Goal: Task Accomplishment & Management: Manage account settings

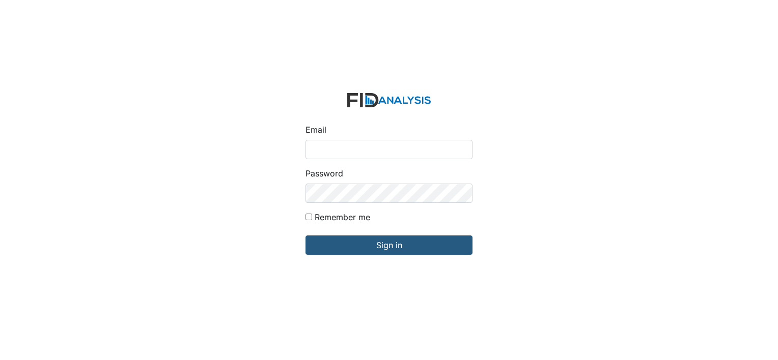
click at [313, 151] on input "Email" at bounding box center [388, 149] width 167 height 19
type input "[EMAIL_ADDRESS][DOMAIN_NAME]"
click at [313, 149] on input "Email" at bounding box center [388, 149] width 167 height 19
type input "[EMAIL_ADDRESS][DOMAIN_NAME]"
click at [307, 216] on input "Remember me" at bounding box center [308, 217] width 7 height 7
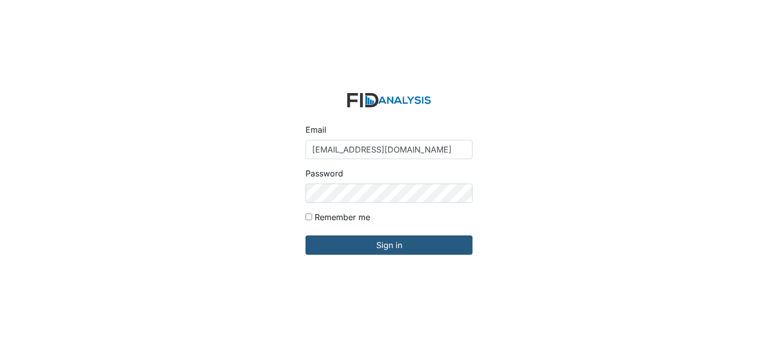
checkbox input "true"
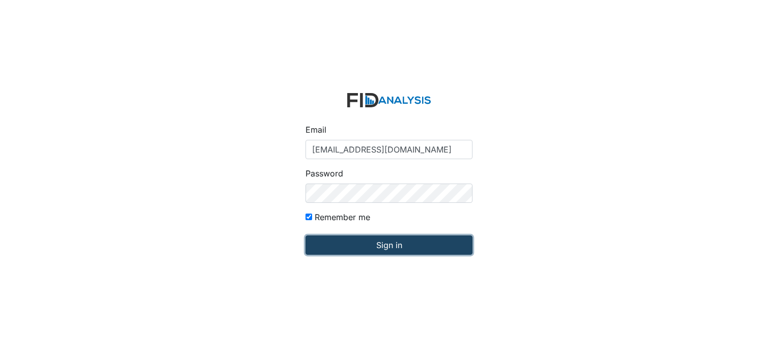
click at [334, 242] on input "Sign in" at bounding box center [388, 245] width 167 height 19
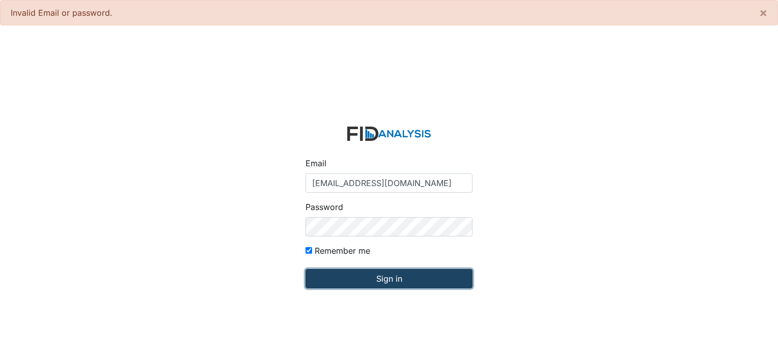
click at [370, 277] on input "Sign in" at bounding box center [388, 278] width 167 height 19
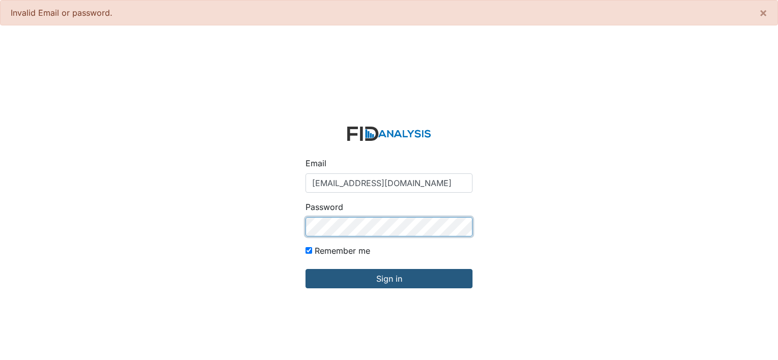
click at [305, 269] on input "Sign in" at bounding box center [388, 278] width 167 height 19
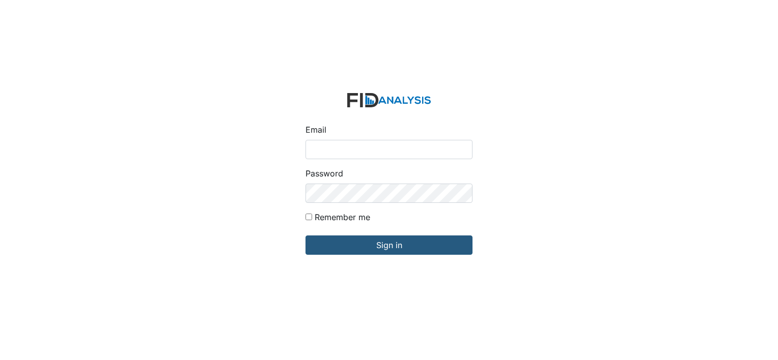
click at [328, 147] on input "Email" at bounding box center [388, 149] width 167 height 19
type input "[EMAIL_ADDRESS][DOMAIN_NAME]"
click at [413, 183] on div "Password" at bounding box center [388, 185] width 167 height 36
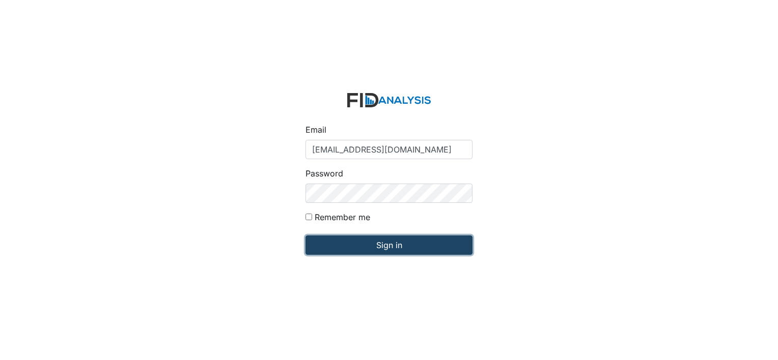
click at [400, 246] on input "Sign in" at bounding box center [388, 245] width 167 height 19
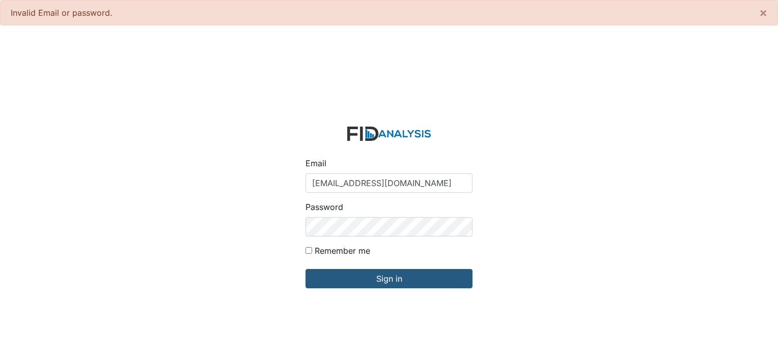
drag, startPoint x: 433, startPoint y: 185, endPoint x: 281, endPoint y: 177, distance: 151.9
click at [281, 177] on div "Email [EMAIL_ADDRESS][DOMAIN_NAME] Password Remember me Sign in" at bounding box center [389, 214] width 778 height 360
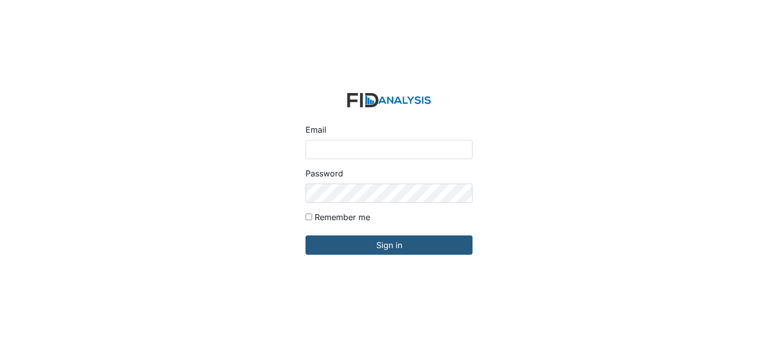
click at [357, 147] on input "Email" at bounding box center [388, 149] width 167 height 19
type input "nriddick@lifeincorporated.com"
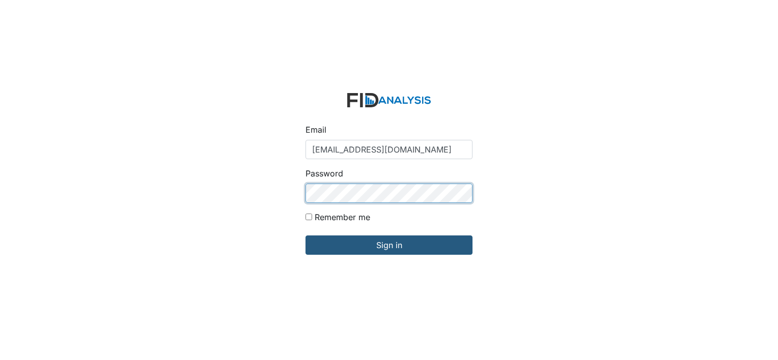
click at [305, 236] on input "Sign in" at bounding box center [388, 245] width 167 height 19
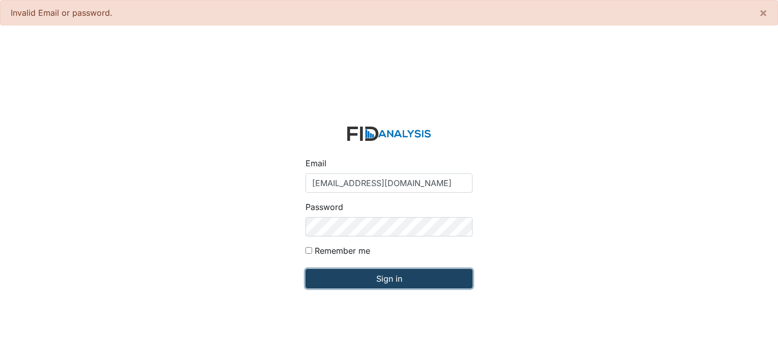
click at [329, 275] on input "Sign in" at bounding box center [388, 278] width 167 height 19
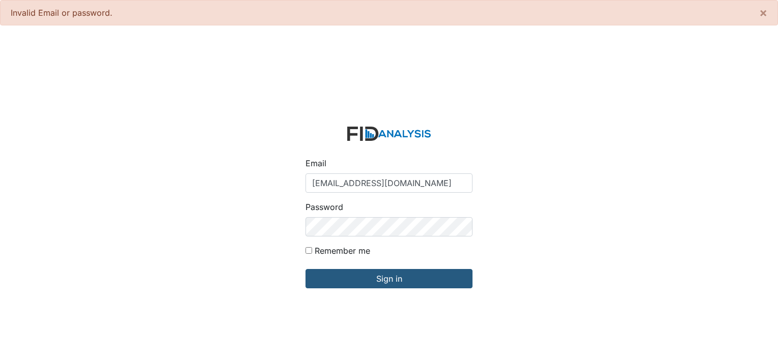
click at [192, 136] on div "Email nriddick@lifeincorporated.com Password Remember me Sign in" at bounding box center [389, 214] width 778 height 360
